Goal: Task Accomplishment & Management: Use online tool/utility

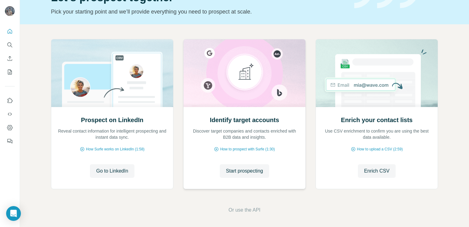
scroll to position [38, 0]
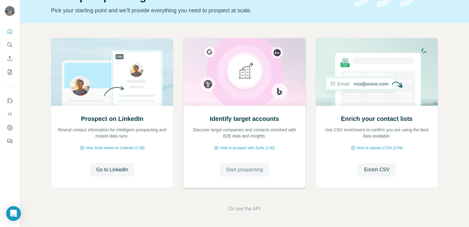
click at [244, 170] on span "Start prospecting" at bounding box center [244, 169] width 37 height 7
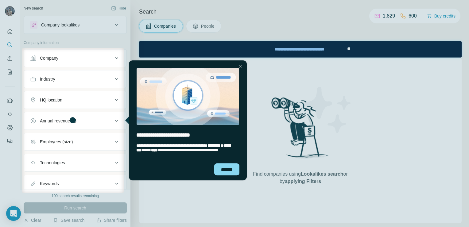
click at [242, 68] on div "Close Step" at bounding box center [240, 66] width 7 height 7
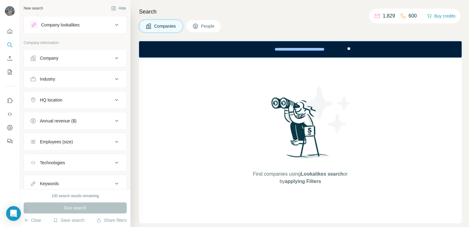
click at [113, 57] on icon at bounding box center [116, 57] width 7 height 7
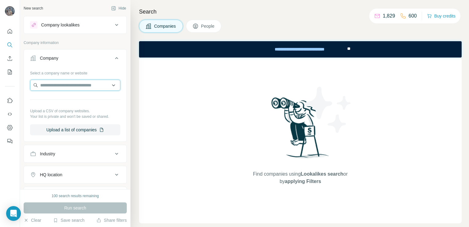
click at [112, 83] on input "text" at bounding box center [75, 85] width 90 height 11
click at [90, 88] on input "text" at bounding box center [75, 85] width 90 height 11
type input "*******"
click at [123, 123] on div "New search Hide Company lookalikes Company information Company Select a company…" at bounding box center [75, 94] width 111 height 189
click at [98, 206] on div "Run search" at bounding box center [75, 207] width 103 height 11
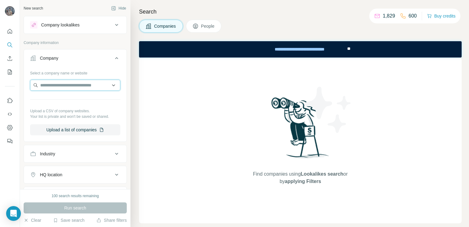
click at [76, 87] on input "text" at bounding box center [75, 85] width 90 height 11
click at [72, 85] on input "*******" at bounding box center [75, 85] width 90 height 11
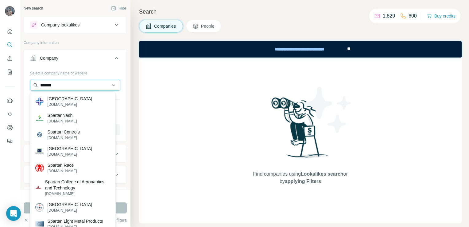
click at [67, 83] on input "*******" at bounding box center [75, 85] width 90 height 11
drag, startPoint x: 67, startPoint y: 83, endPoint x: 42, endPoint y: 84, distance: 24.9
click at [42, 84] on input "*******" at bounding box center [75, 85] width 90 height 11
paste input "**********"
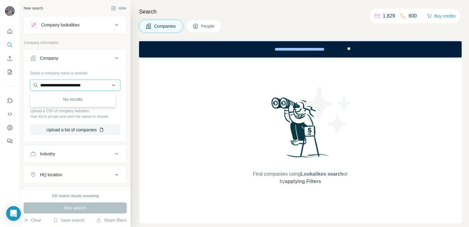
type input "**********"
drag, startPoint x: 101, startPoint y: 85, endPoint x: 2, endPoint y: 82, distance: 98.9
click at [2, 82] on div "**********" at bounding box center [234, 113] width 469 height 227
click at [109, 85] on input "text" at bounding box center [75, 85] width 90 height 11
click at [81, 85] on input "text" at bounding box center [75, 85] width 90 height 11
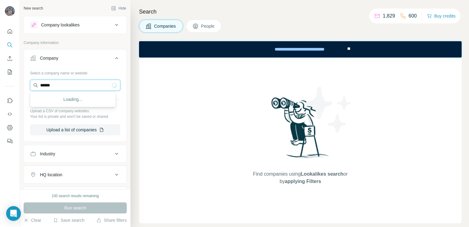
type input "*******"
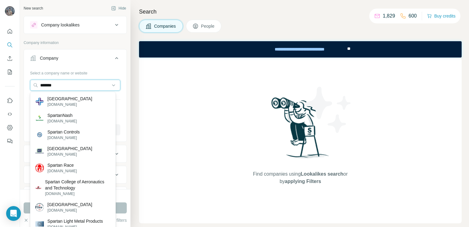
drag, startPoint x: 76, startPoint y: 84, endPoint x: 18, endPoint y: 86, distance: 58.1
click at [18, 86] on div "New search Hide Company lookalikes Company information Company Select a company…" at bounding box center [234, 113] width 469 height 227
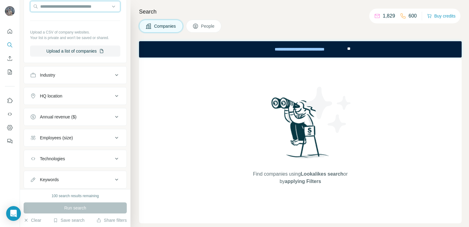
scroll to position [94, 0]
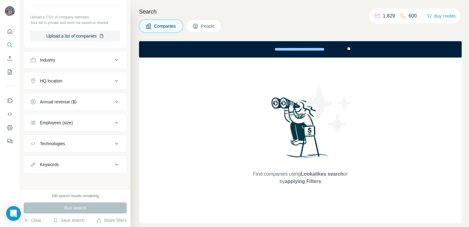
click at [113, 61] on icon at bounding box center [116, 59] width 7 height 7
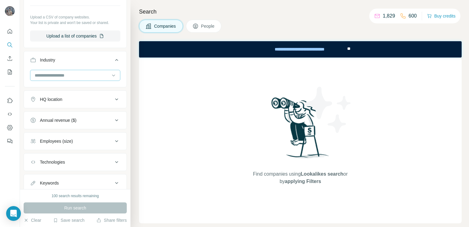
click at [105, 74] on input at bounding box center [72, 75] width 76 height 7
click at [72, 75] on input at bounding box center [72, 75] width 76 height 7
click at [111, 75] on icon at bounding box center [114, 75] width 6 height 6
click at [85, 72] on input at bounding box center [72, 75] width 76 height 7
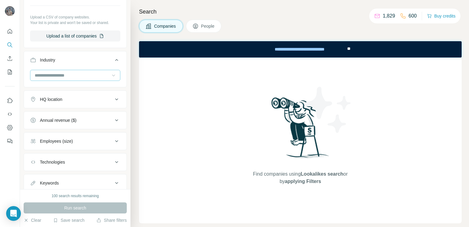
click at [71, 76] on input at bounding box center [72, 75] width 76 height 7
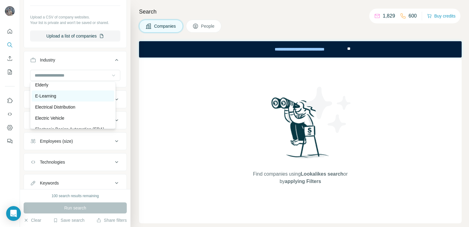
click at [74, 99] on div "E-Learning" at bounding box center [73, 95] width 83 height 11
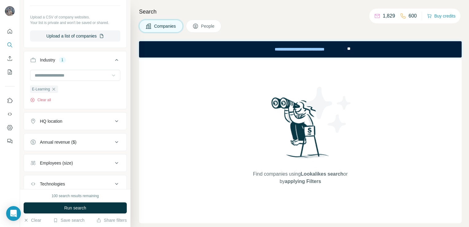
click at [54, 88] on icon "button" at bounding box center [53, 89] width 3 height 3
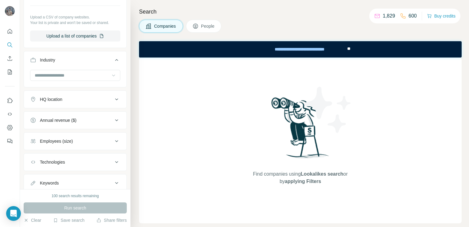
click at [111, 77] on icon at bounding box center [114, 75] width 6 height 6
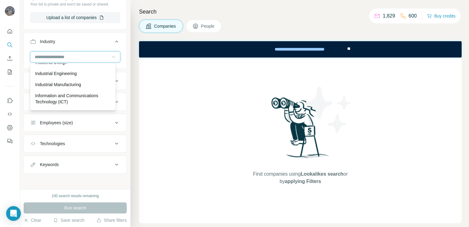
scroll to position [3316, 0]
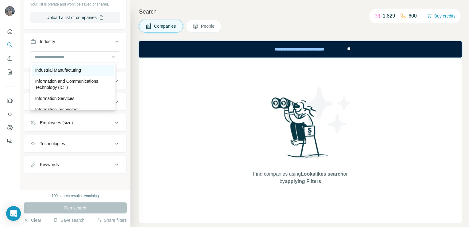
click at [88, 73] on div "Industrial Manufacturing" at bounding box center [72, 70] width 75 height 6
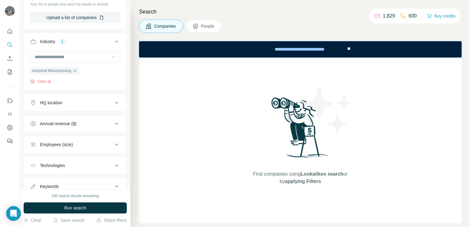
click at [111, 59] on icon at bounding box center [114, 57] width 6 height 6
click at [84, 62] on div "Industrial Engineering" at bounding box center [72, 59] width 75 height 6
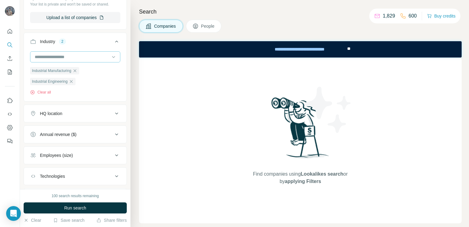
click at [112, 57] on div at bounding box center [75, 56] width 90 height 11
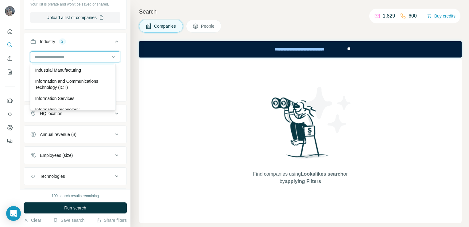
scroll to position [3285, 0]
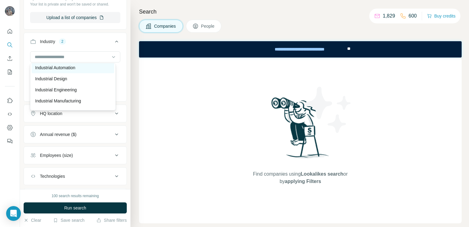
click at [84, 73] on div "Industrial Automation" at bounding box center [73, 67] width 83 height 11
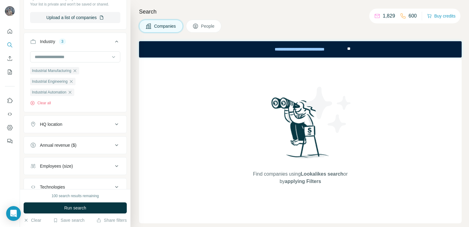
click at [111, 58] on icon at bounding box center [114, 57] width 6 height 6
click at [75, 62] on div "Industrial" at bounding box center [73, 56] width 83 height 11
click at [89, 204] on button "Run search" at bounding box center [75, 207] width 103 height 11
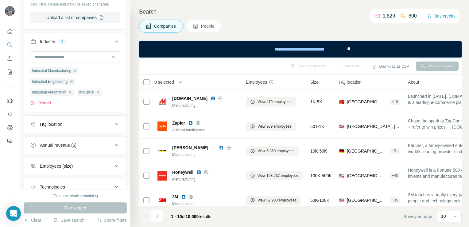
click at [115, 122] on icon at bounding box center [116, 123] width 7 height 7
click at [82, 139] on input "text" at bounding box center [75, 139] width 90 height 11
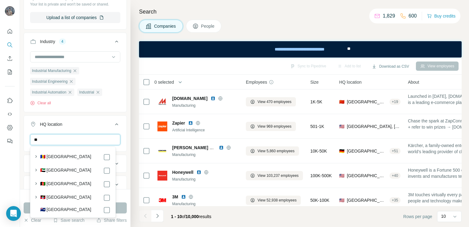
type input "*"
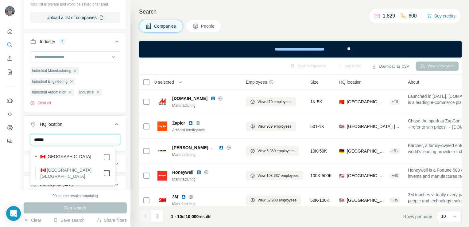
type input "******"
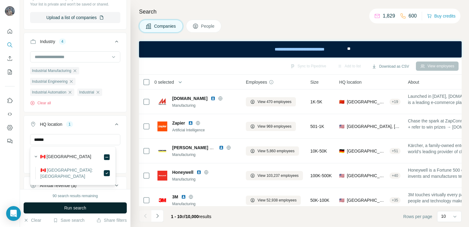
click at [96, 209] on button "Run search" at bounding box center [75, 207] width 103 height 11
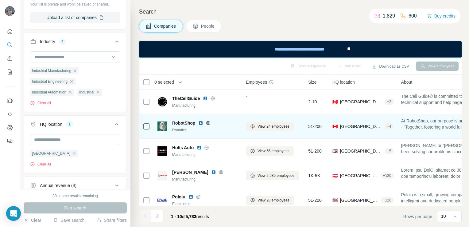
click at [209, 123] on icon at bounding box center [208, 122] width 5 height 5
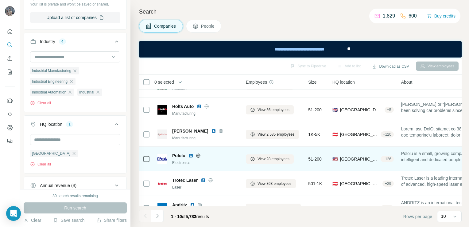
scroll to position [31, 0]
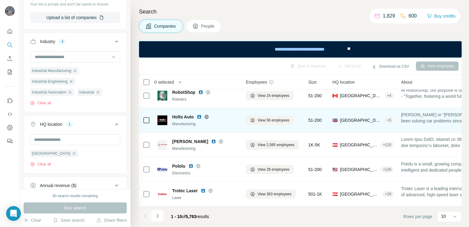
click at [208, 117] on icon at bounding box center [207, 117] width 2 height 4
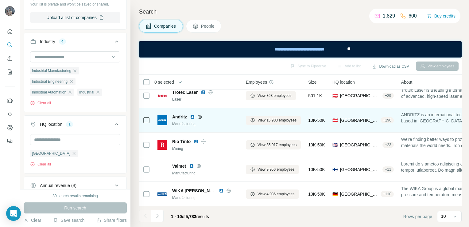
scroll to position [132, 0]
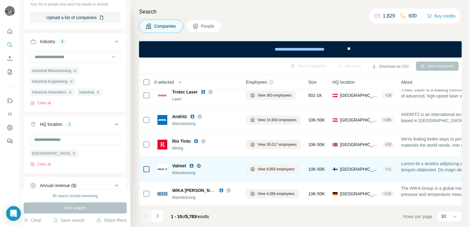
click at [198, 165] on icon at bounding box center [199, 165] width 4 height 0
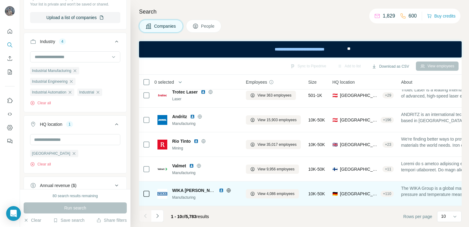
click at [228, 190] on icon at bounding box center [229, 190] width 4 height 0
